Goal: Information Seeking & Learning: Find specific fact

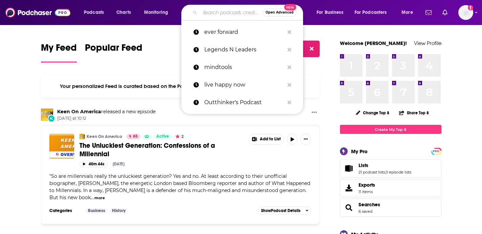
click at [221, 13] on input "Search podcasts, credits, & more..." at bounding box center [231, 12] width 63 height 11
paste input "Social Currency"
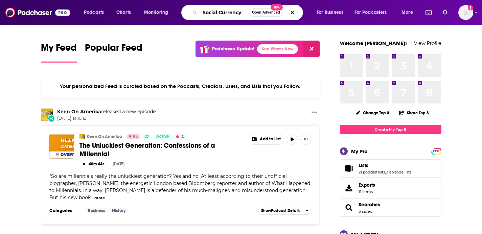
type input "Social Currency"
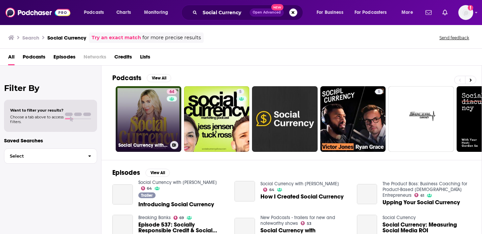
click at [161, 104] on link "64 Social Currency with Sammi Cohen" at bounding box center [149, 119] width 66 height 66
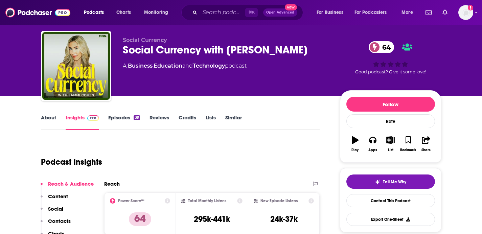
scroll to position [15, 0]
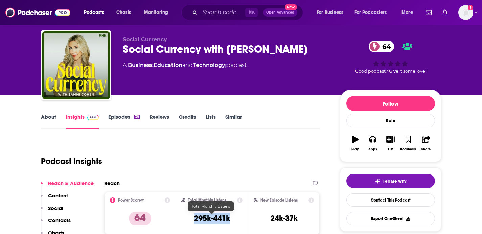
drag, startPoint x: 233, startPoint y: 217, endPoint x: 193, endPoint y: 217, distance: 40.2
click at [193, 217] on div "Total Monthly Listens 295k-441k" at bounding box center [211, 212] width 61 height 31
copy h3 "295k-441k"
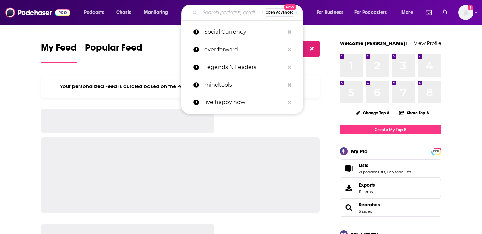
click at [225, 9] on input "Search podcasts, credits, & more..." at bounding box center [231, 12] width 63 height 11
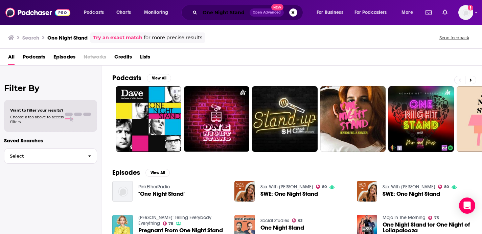
click at [237, 12] on input "One Night Stand" at bounding box center [225, 12] width 50 height 11
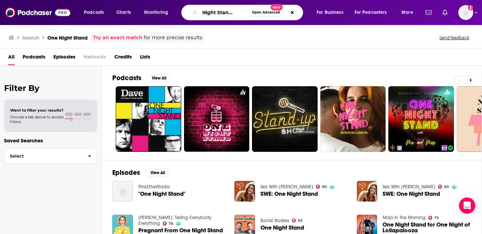
scroll to position [0, 16]
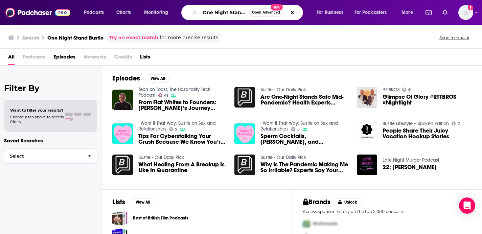
click at [230, 12] on input "One Night Stand Bustle" at bounding box center [224, 12] width 49 height 11
type input "One NightStand Bustle"
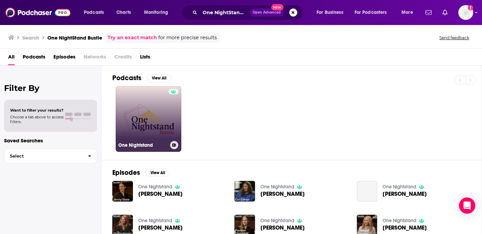
click at [153, 112] on link "One Nightstand" at bounding box center [149, 119] width 66 height 66
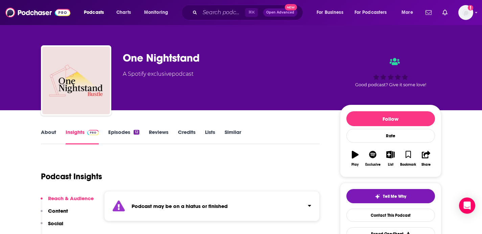
click at [44, 129] on link "About" at bounding box center [48, 137] width 15 height 16
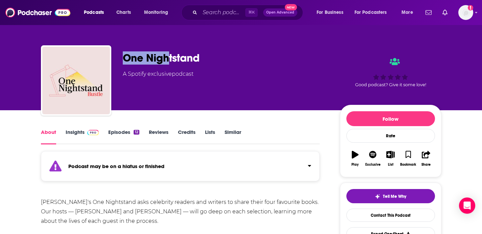
drag, startPoint x: 140, startPoint y: 64, endPoint x: 112, endPoint y: 64, distance: 28.1
click at [113, 64] on div "One Nightstand A Spotify exclusive podcast Good podcast? Give it some love!" at bounding box center [241, 81] width 400 height 73
drag, startPoint x: 185, startPoint y: 58, endPoint x: 122, endPoint y: 59, distance: 62.9
click at [123, 58] on div "One Nightstand" at bounding box center [226, 57] width 206 height 13
copy h1 "One Nightstand"
